Goal: Task Accomplishment & Management: Manage account settings

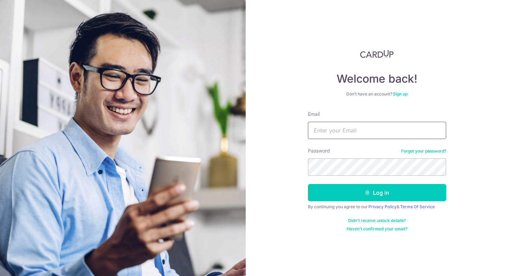
click at [318, 135] on input "Email" at bounding box center [377, 130] width 138 height 17
type input "[EMAIL_ADDRESS][DOMAIN_NAME]"
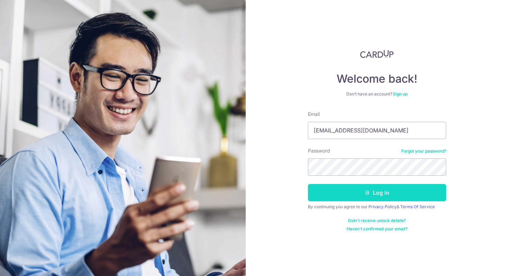
click at [370, 194] on button "Log in" at bounding box center [377, 192] width 138 height 17
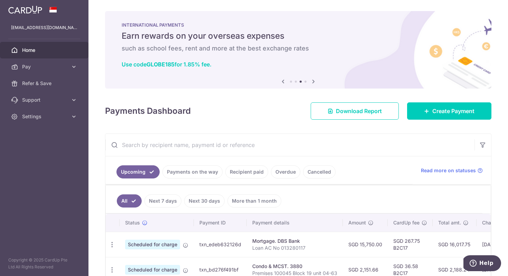
click at [248, 172] on link "Recipient paid" at bounding box center [246, 171] width 43 height 13
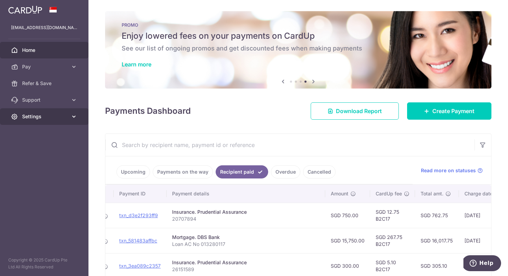
click at [27, 114] on span "Settings" at bounding box center [45, 116] width 46 height 7
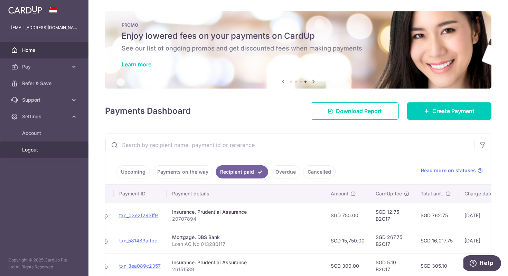
click at [28, 151] on span "Logout" at bounding box center [45, 149] width 46 height 7
